Goal: Transaction & Acquisition: Purchase product/service

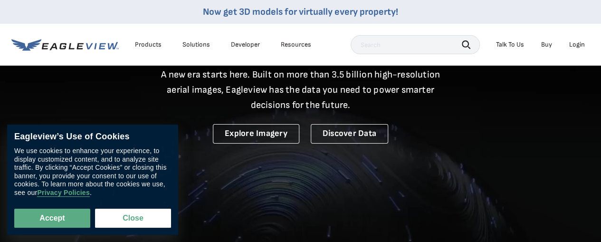
scroll to position [190, 0]
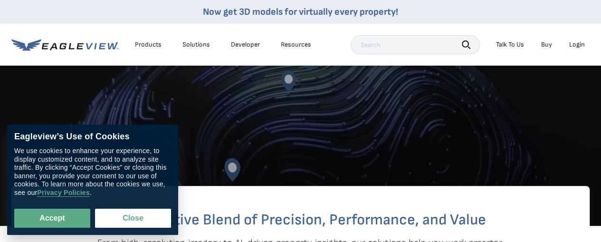
click at [573, 45] on div "Login" at bounding box center [577, 44] width 16 height 9
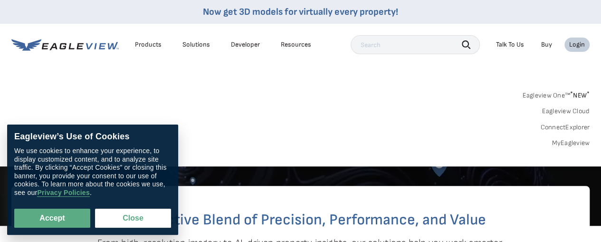
click at [569, 143] on link "MyEagleview" at bounding box center [570, 143] width 38 height 9
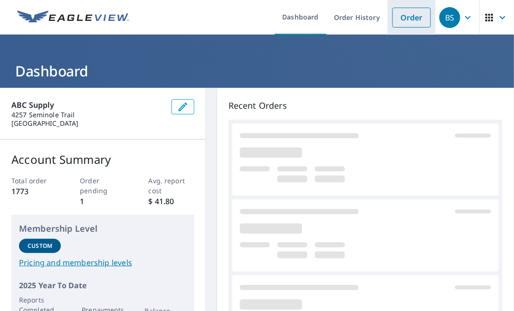
click at [394, 16] on link "Order" at bounding box center [411, 18] width 38 height 20
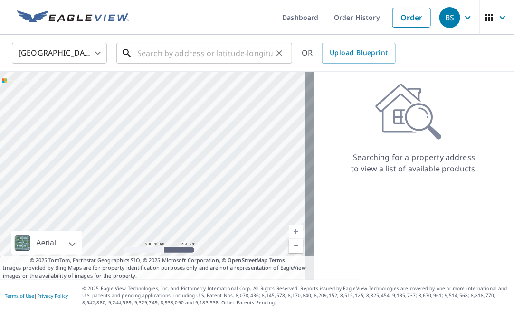
click at [175, 51] on input "text" at bounding box center [204, 53] width 135 height 27
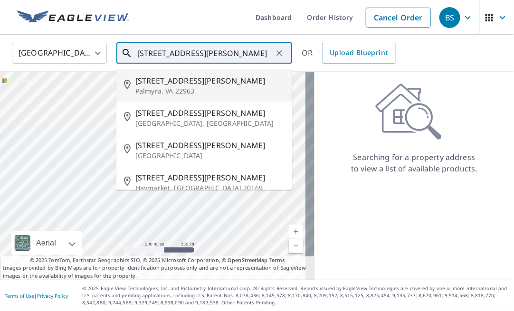
click at [219, 84] on span "14307 James Madison Hwy" at bounding box center [209, 80] width 149 height 11
type input "14307 James Madison Hwy Palmyra, VA 22963"
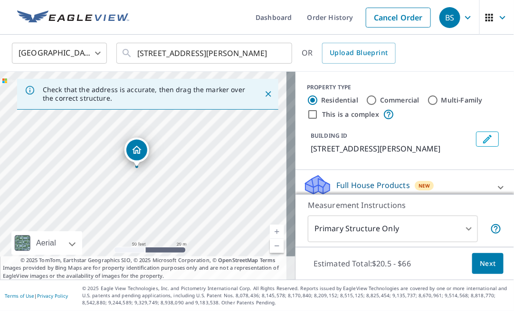
drag, startPoint x: 168, startPoint y: 193, endPoint x: 111, endPoint y: 167, distance: 62.7
click at [111, 167] on div "14307 James Madison Hwy Palmyra, VA 22963" at bounding box center [147, 176] width 295 height 208
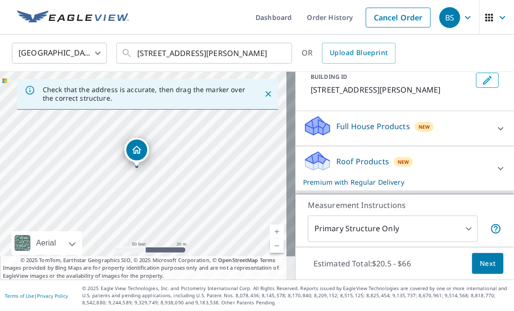
scroll to position [118, 0]
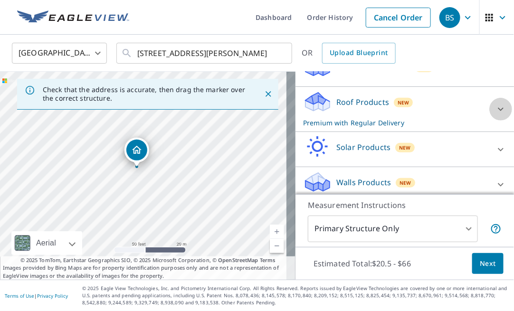
click at [495, 115] on icon at bounding box center [500, 108] width 11 height 11
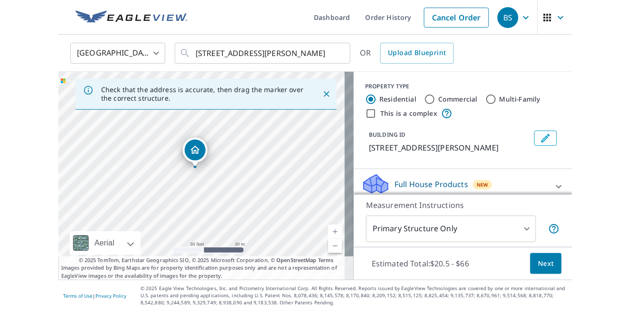
scroll to position [0, 0]
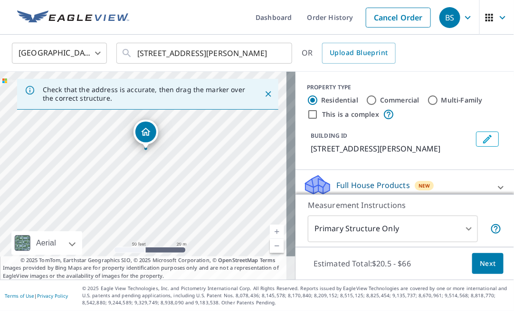
drag, startPoint x: 218, startPoint y: 218, endPoint x: 216, endPoint y: 199, distance: 19.1
click at [222, 202] on div "14307 James Madison Hwy Palmyra, VA 22963" at bounding box center [147, 176] width 295 height 208
drag, startPoint x: 141, startPoint y: 133, endPoint x: 142, endPoint y: 138, distance: 5.0
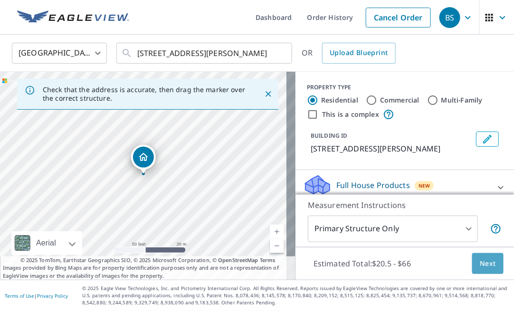
click at [480, 261] on span "Next" at bounding box center [488, 264] width 16 height 12
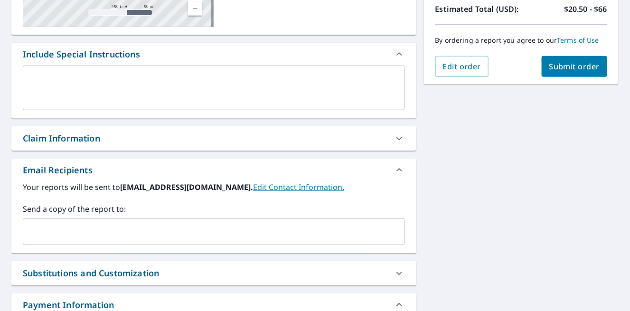
scroll to position [237, 0]
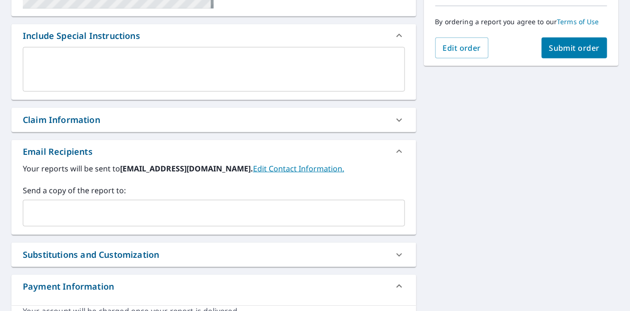
click at [179, 212] on input "text" at bounding box center [206, 213] width 359 height 18
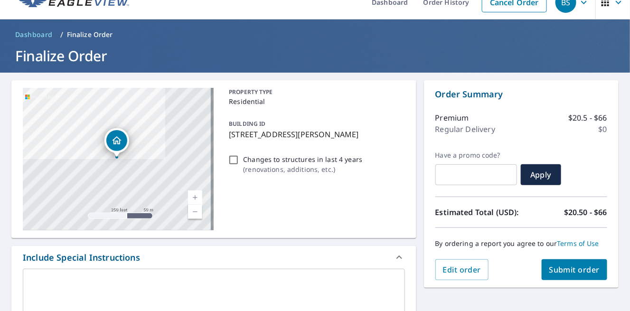
scroll to position [0, 0]
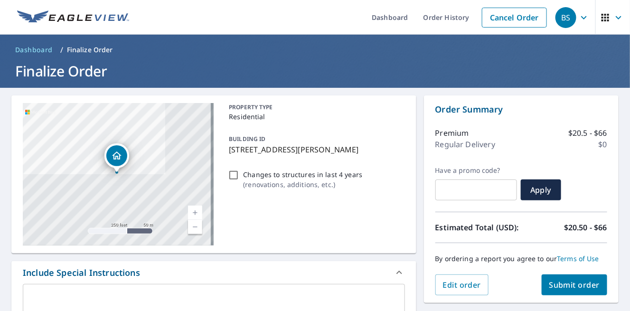
type input "colin.pehanick@abcsupply.com"
click at [513, 283] on span "Submit order" at bounding box center [574, 285] width 51 height 10
checkbox input "true"
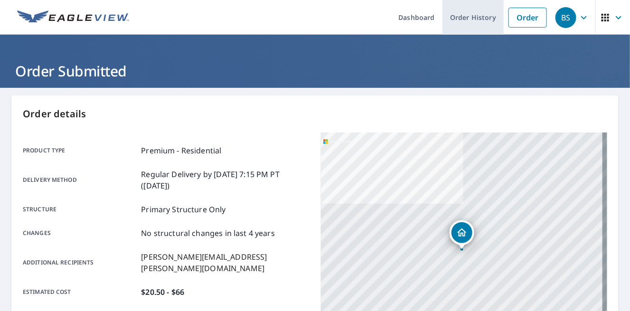
click at [494, 9] on ul "Dashboard Order History Order" at bounding box center [343, 17] width 417 height 35
click at [463, 12] on link "Order History" at bounding box center [472, 17] width 61 height 35
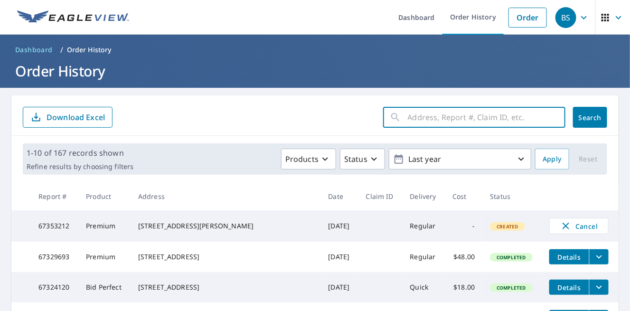
click at [431, 120] on input "text" at bounding box center [487, 117] width 158 height 27
type input "4"
type input "14307"
click at [513, 113] on span "Search" at bounding box center [590, 117] width 19 height 9
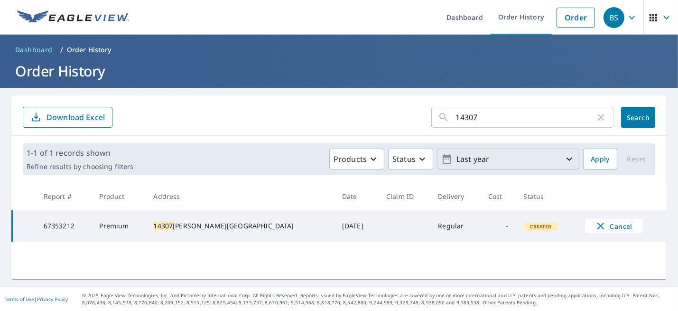
click at [489, 156] on p "Last year" at bounding box center [508, 159] width 111 height 17
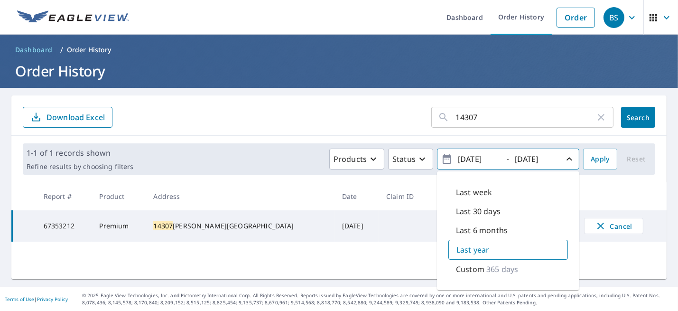
click at [372, 121] on form "14307 ​ Search Download Excel" at bounding box center [339, 117] width 633 height 21
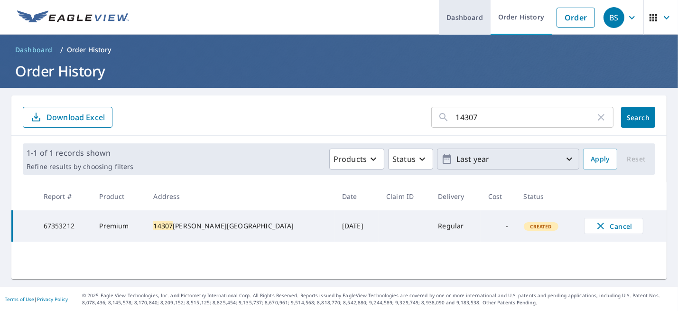
click at [452, 19] on link "Dashboard" at bounding box center [465, 17] width 52 height 35
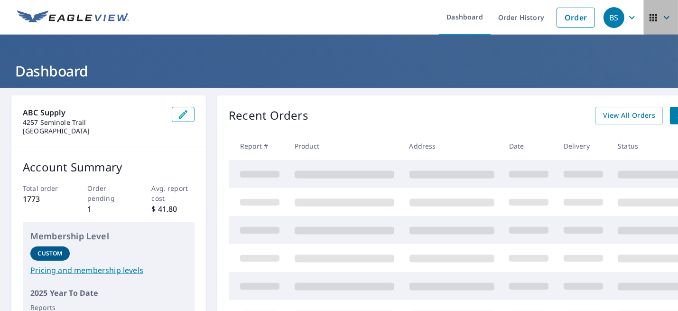
click at [513, 14] on icon "button" at bounding box center [666, 17] width 11 height 11
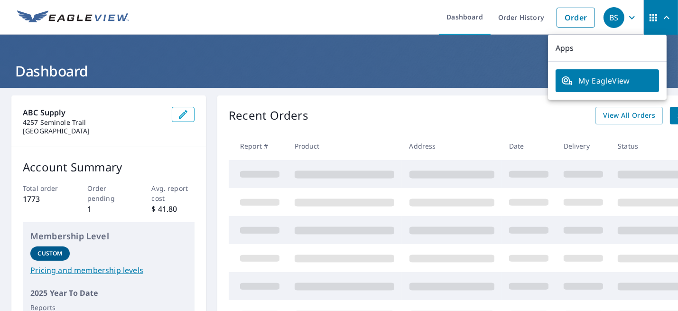
click at [513, 13] on div "BS" at bounding box center [614, 17] width 21 height 21
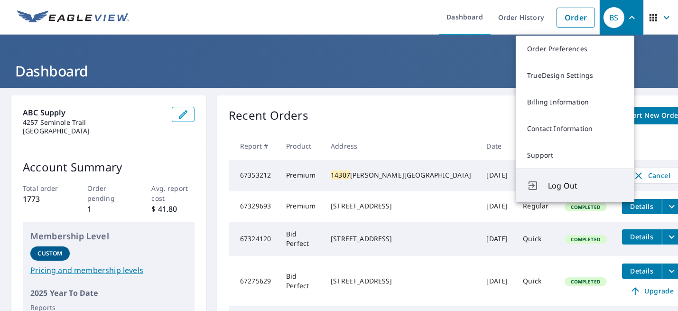
click at [513, 178] on button "Log Out" at bounding box center [575, 186] width 119 height 34
